Goal: Task Accomplishment & Management: Complete application form

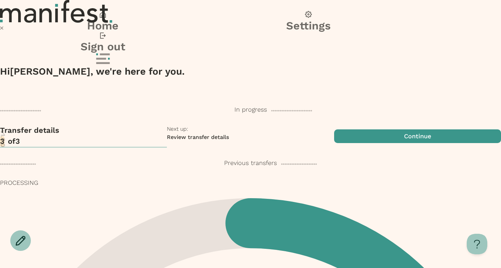
scroll to position [23, 0]
click at [259, 144] on div "Transfer details 3 of 3 Next up: Review transfer details Continue" at bounding box center [250, 136] width 501 height 23
click at [334, 134] on span "button" at bounding box center [417, 136] width 167 height 23
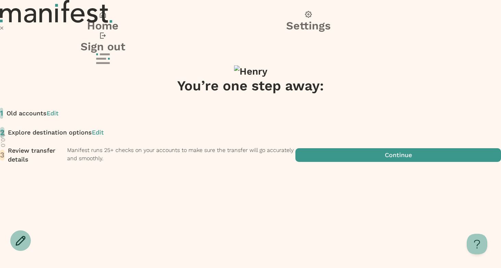
click at [104, 136] on span "Edit" at bounding box center [98, 132] width 12 height 7
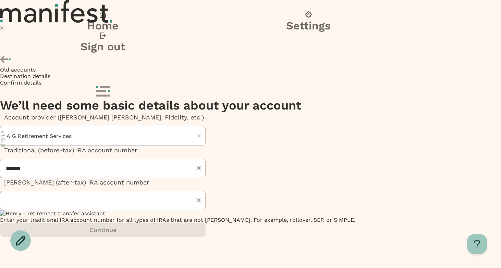
click at [12, 53] on icon at bounding box center [6, 59] width 12 height 12
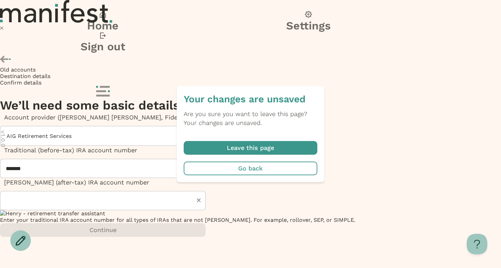
click at [257, 141] on span "button" at bounding box center [251, 148] width 134 height 14
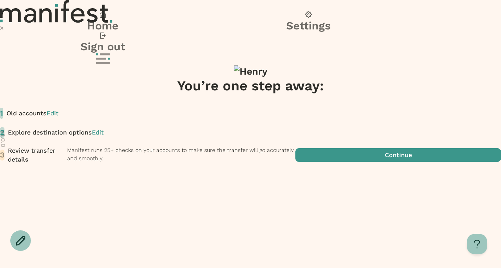
click at [59, 110] on span "Edit" at bounding box center [53, 113] width 12 height 7
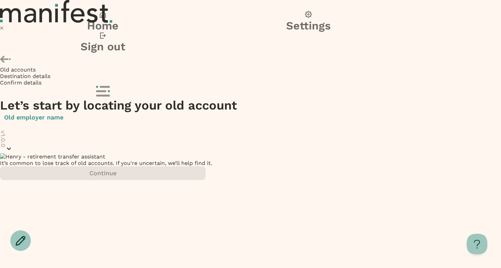
click at [177, 126] on div at bounding box center [103, 135] width 206 height 19
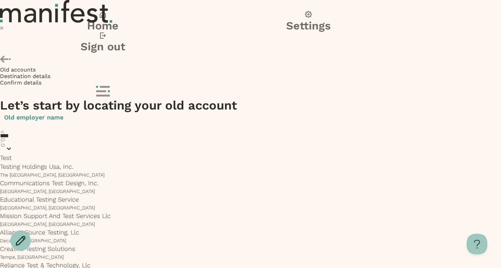
click at [182, 171] on p "The Woodlands, TX" at bounding box center [103, 175] width 206 height 8
type input "****"
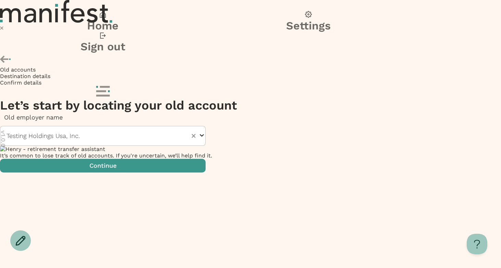
click at [206, 173] on span "button" at bounding box center [103, 166] width 206 height 14
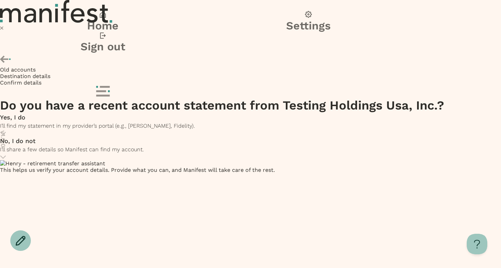
click at [249, 113] on div "Yes, I do I’ll find my statement in my provider’s portal (e.g., TIAA, Fidelity)." at bounding box center [250, 121] width 501 height 17
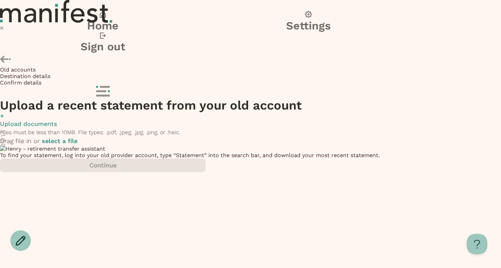
click at [77, 145] on label "select a file" at bounding box center [60, 140] width 36 height 7
click at [0, 0] on input "select a file" at bounding box center [0, 0] width 0 height 0
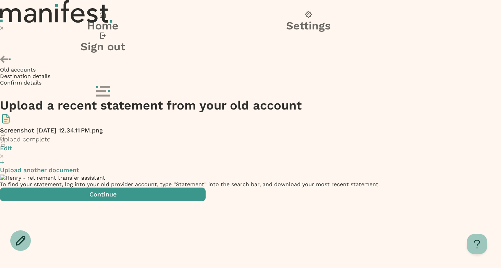
click at [208, 166] on p "Upload another document" at bounding box center [250, 170] width 501 height 9
click at [0, 0] on input "Upload another document" at bounding box center [0, 0] width 0 height 0
click at [179, 166] on p "Upload another document" at bounding box center [250, 170] width 501 height 9
click at [0, 0] on input "Upload another document" at bounding box center [0, 0] width 0 height 0
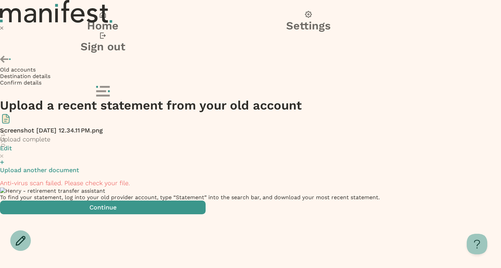
click at [374, 148] on div "Remove account? Removing will delete the info you have entered for this account…" at bounding box center [250, 156] width 501 height 116
